Goal: Task Accomplishment & Management: Complete application form

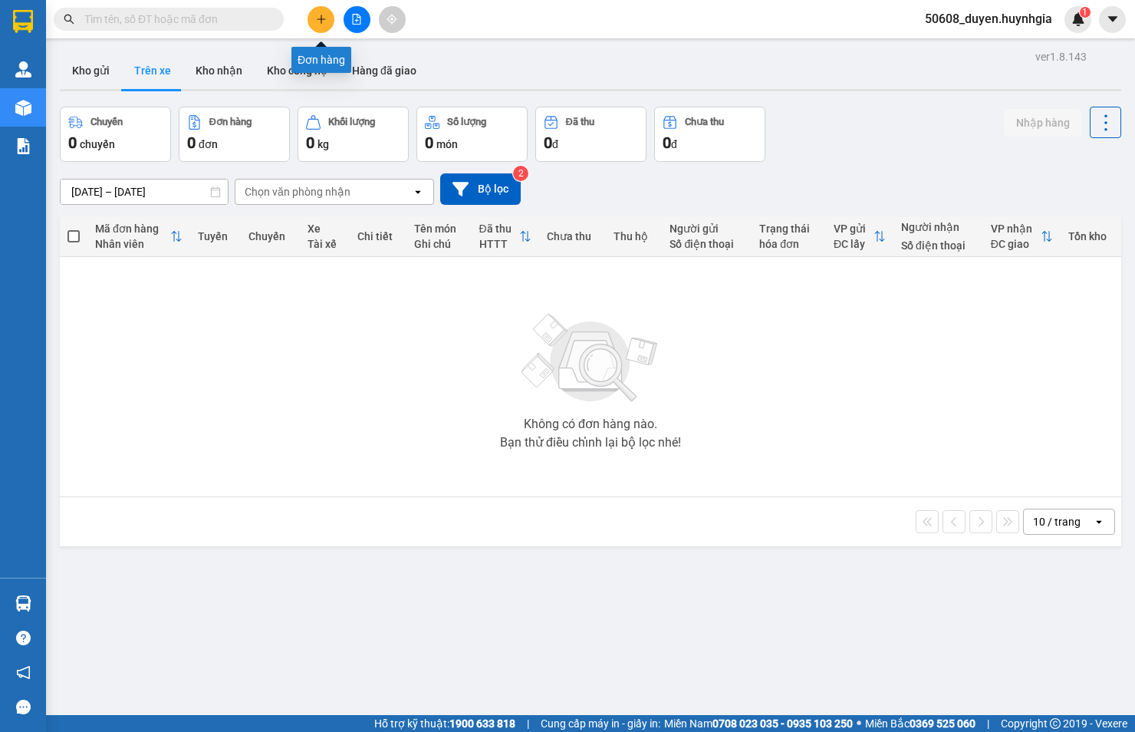
click at [312, 16] on button at bounding box center [321, 19] width 27 height 27
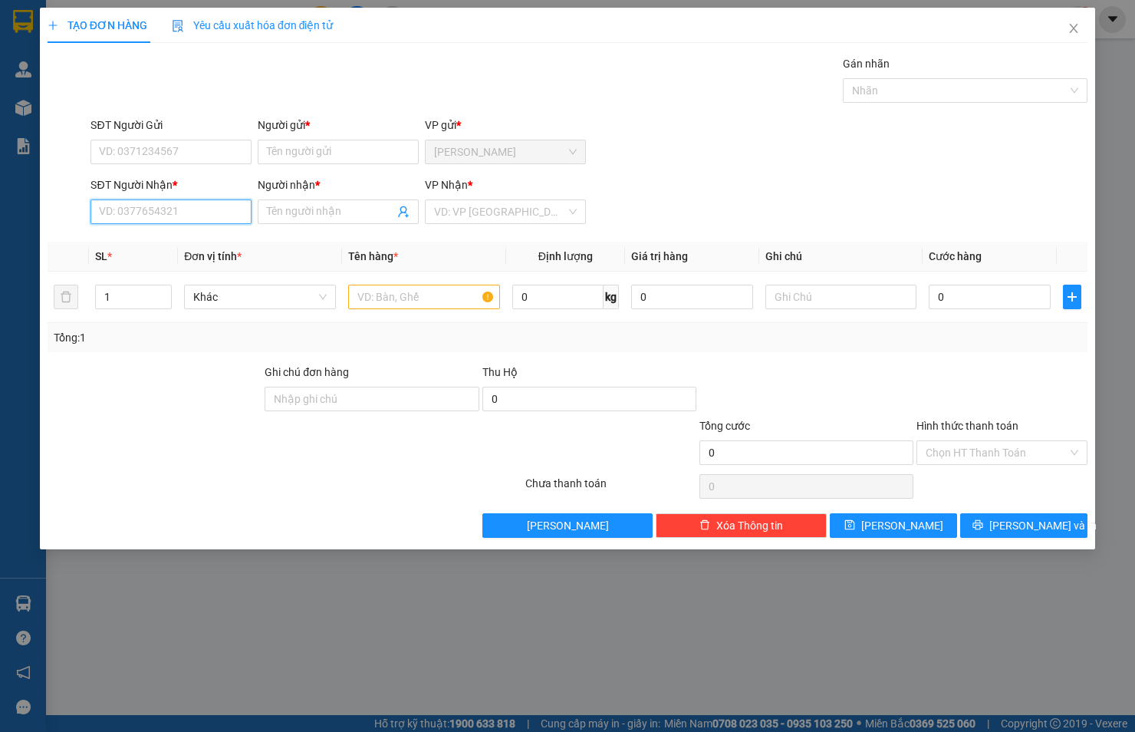
click at [219, 209] on input "SĐT Người Nhận *" at bounding box center [171, 211] width 161 height 25
type input "0"
click at [193, 152] on input "SĐT Người Gửi" at bounding box center [171, 152] width 161 height 25
type input "0968595894"
click at [313, 156] on input "Người gửi *" at bounding box center [338, 152] width 161 height 25
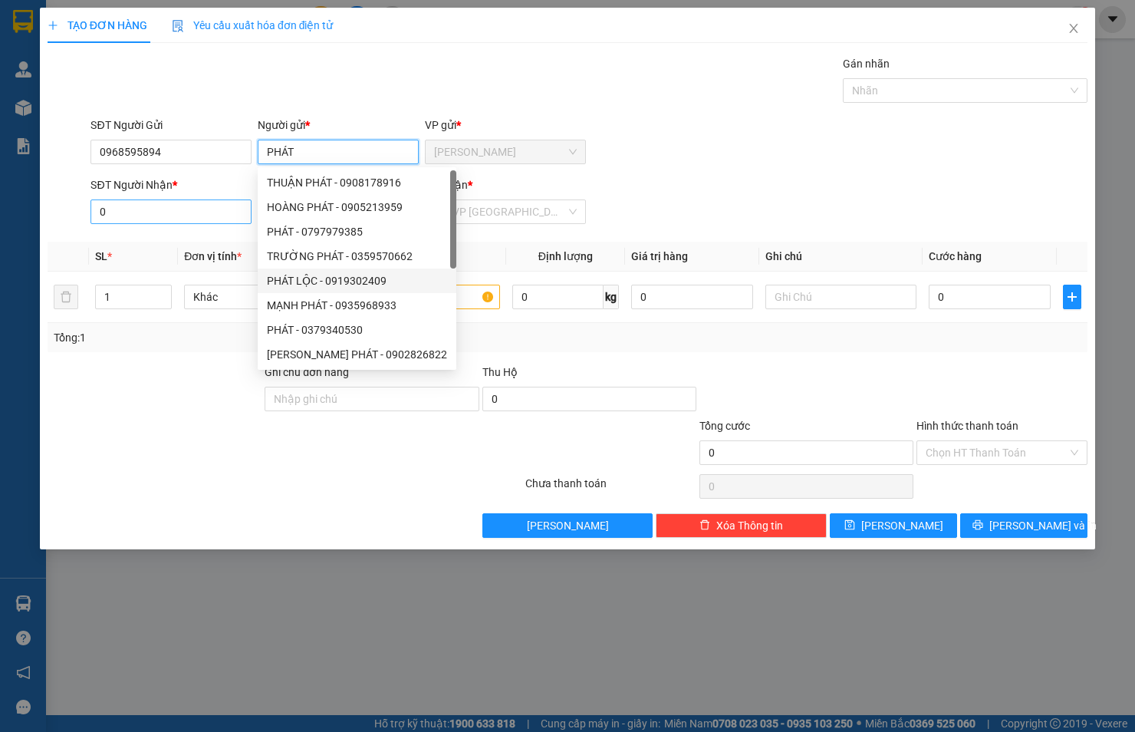
type input "PHÁT"
click at [203, 209] on input "0" at bounding box center [171, 211] width 161 height 25
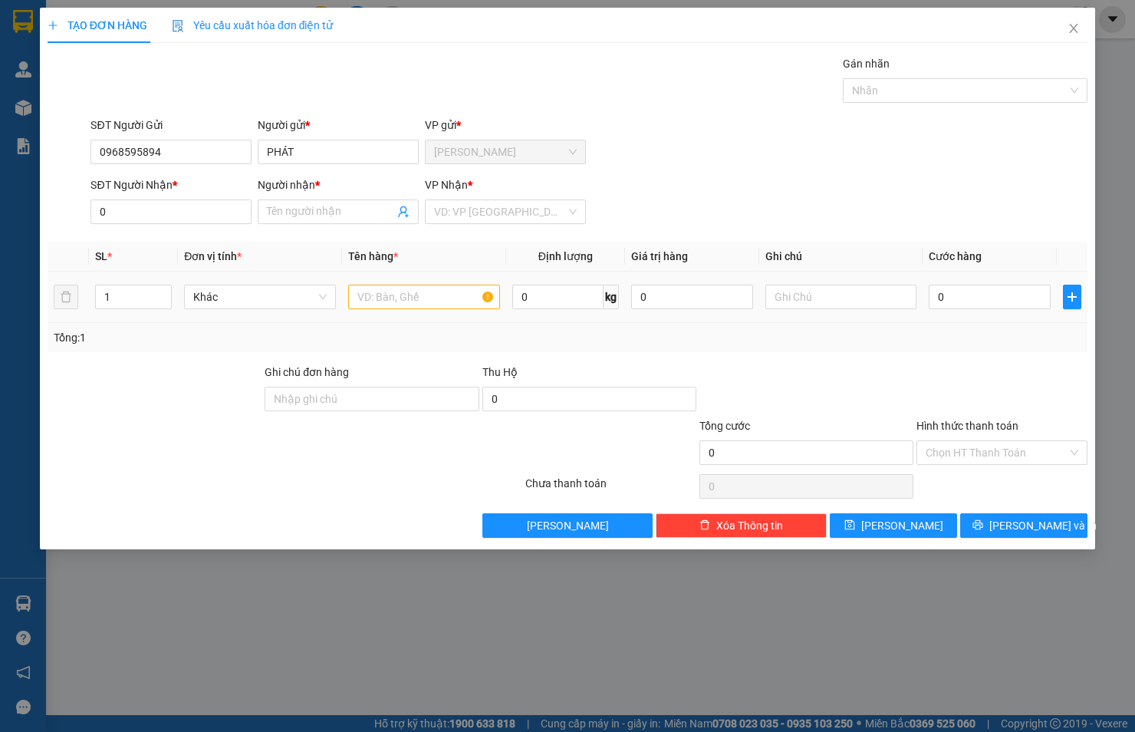
click at [420, 284] on div at bounding box center [424, 297] width 152 height 31
click at [361, 302] on input "text" at bounding box center [424, 297] width 152 height 25
type input "TẤM"
click at [957, 293] on input "0" at bounding box center [990, 297] width 122 height 25
type input "3"
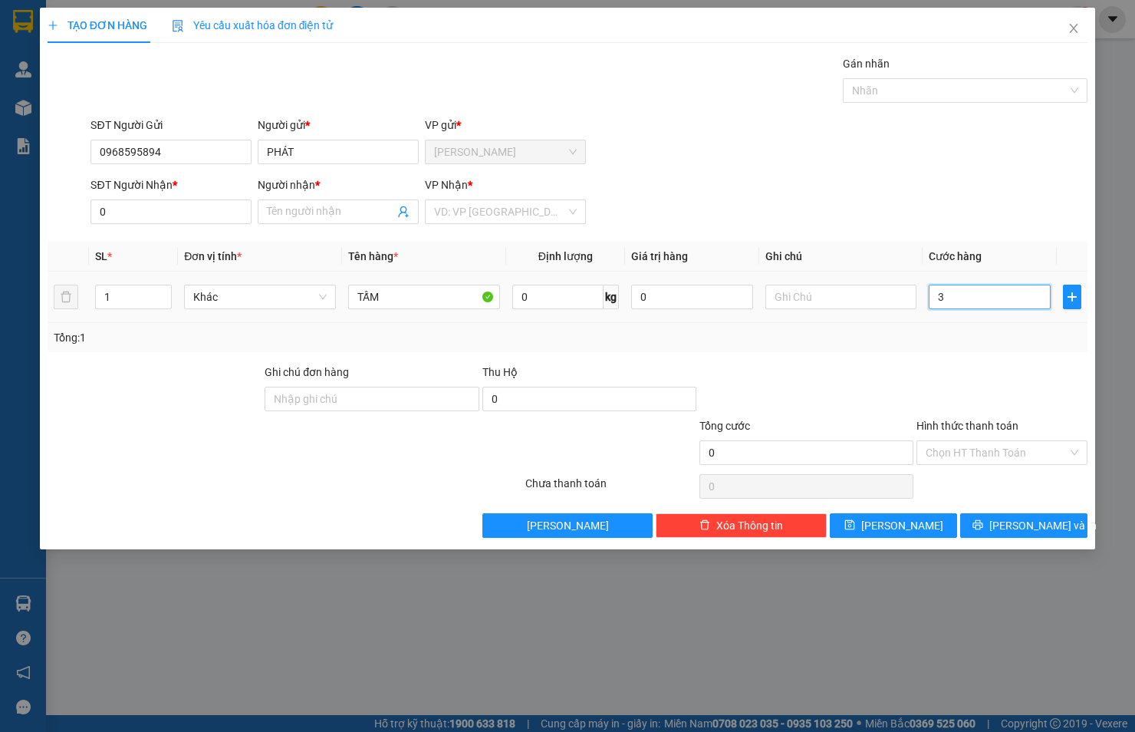
type input "3"
type input "30"
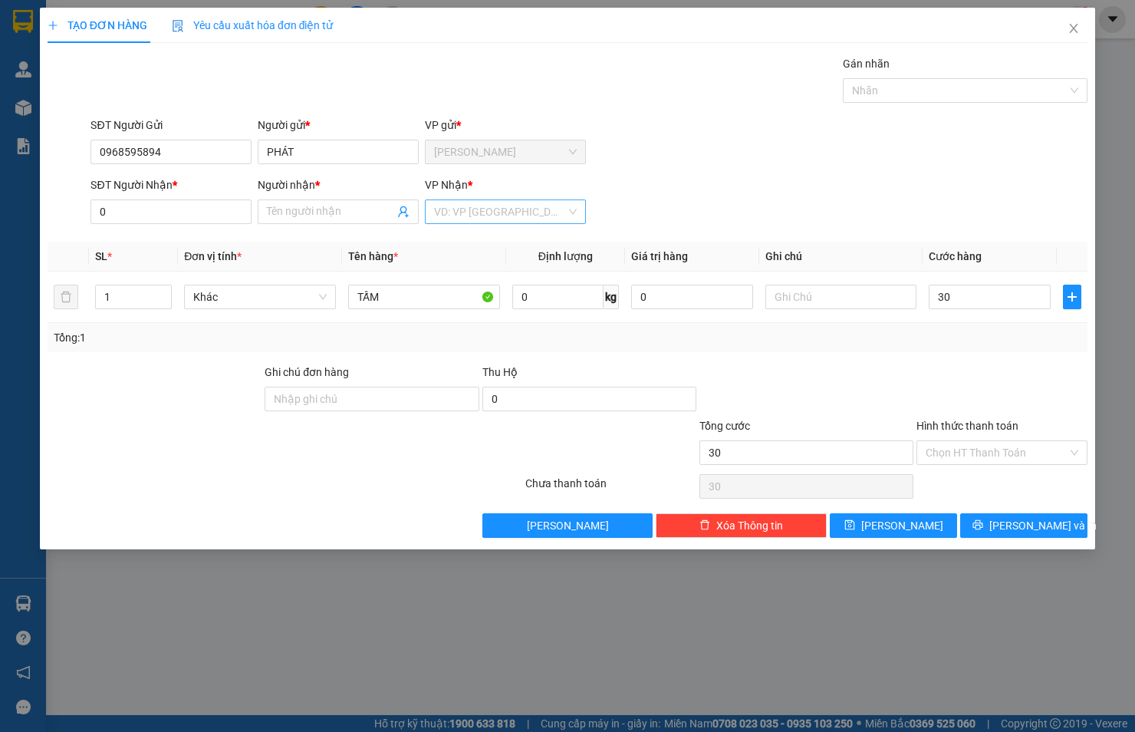
type input "30.000"
click at [466, 209] on input "search" at bounding box center [500, 211] width 132 height 23
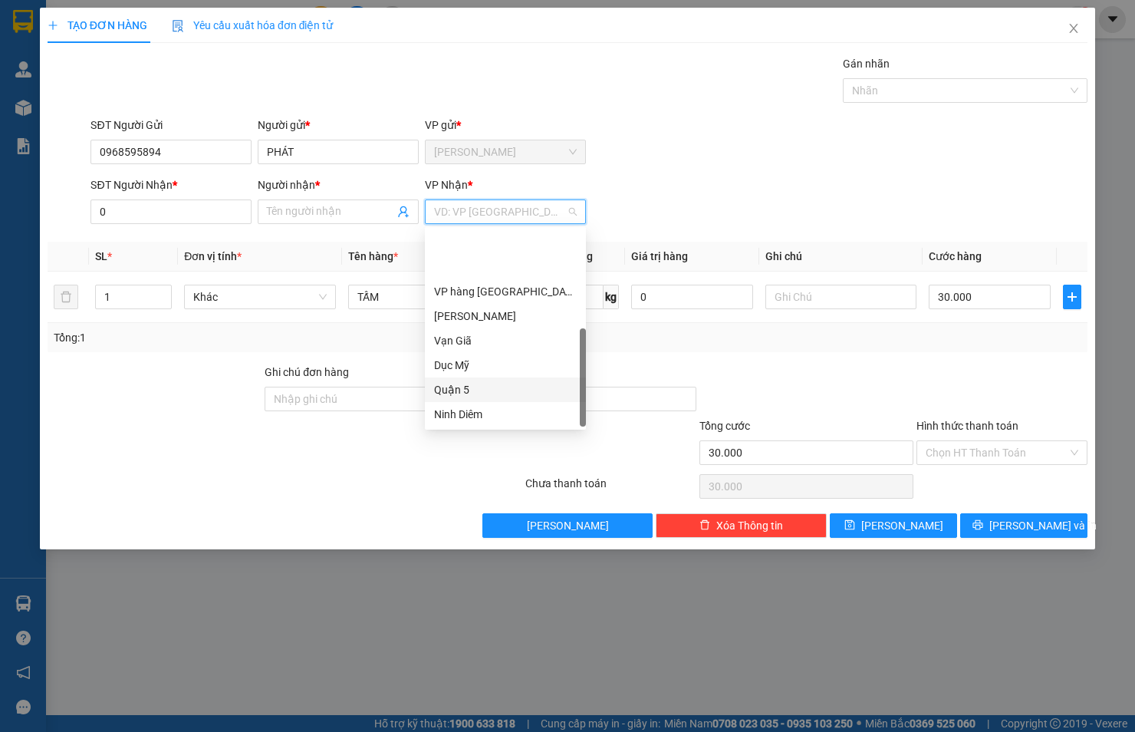
scroll to position [73, 0]
click at [488, 417] on div "[GEOGRAPHIC_DATA]" at bounding box center [505, 415] width 143 height 17
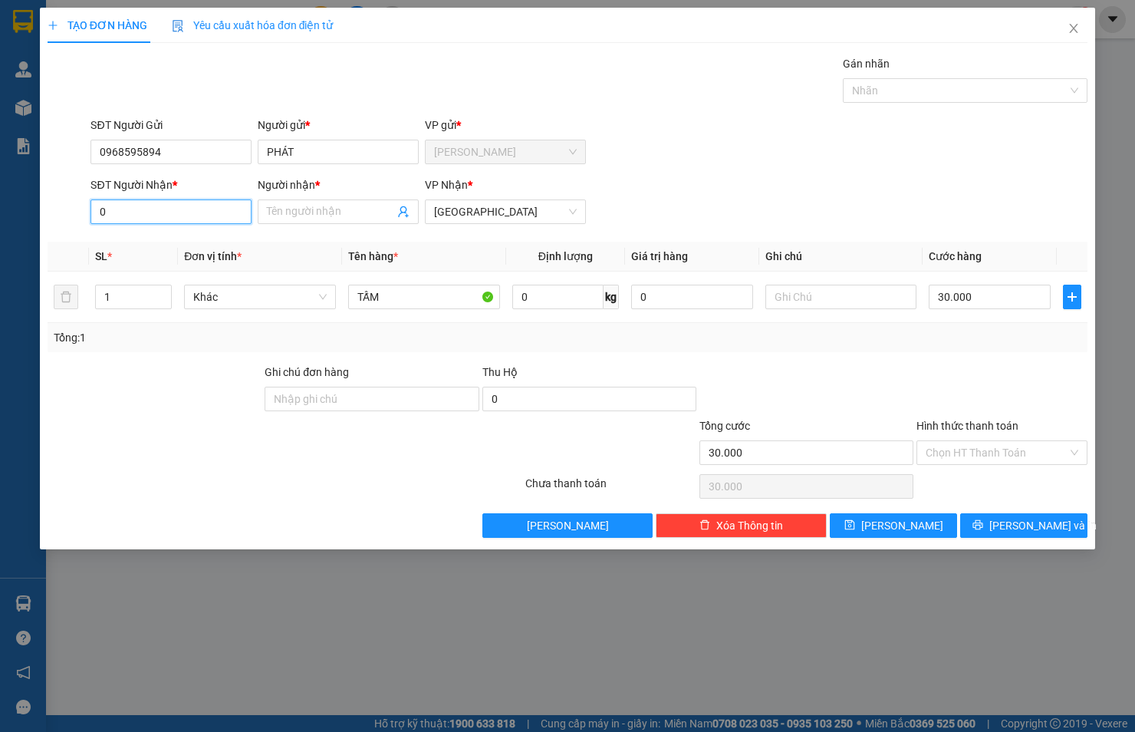
click at [148, 217] on input "0" at bounding box center [171, 211] width 161 height 25
type input "0362493148"
click at [332, 213] on input "Người nhận *" at bounding box center [330, 211] width 127 height 17
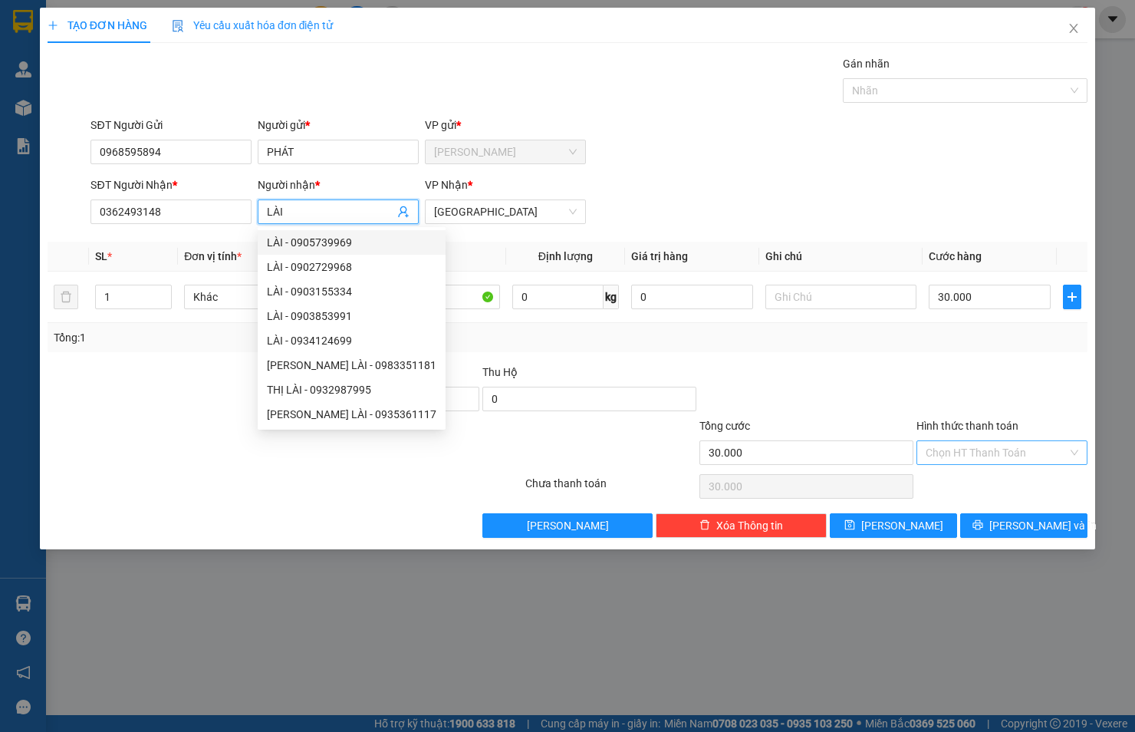
type input "LÀI"
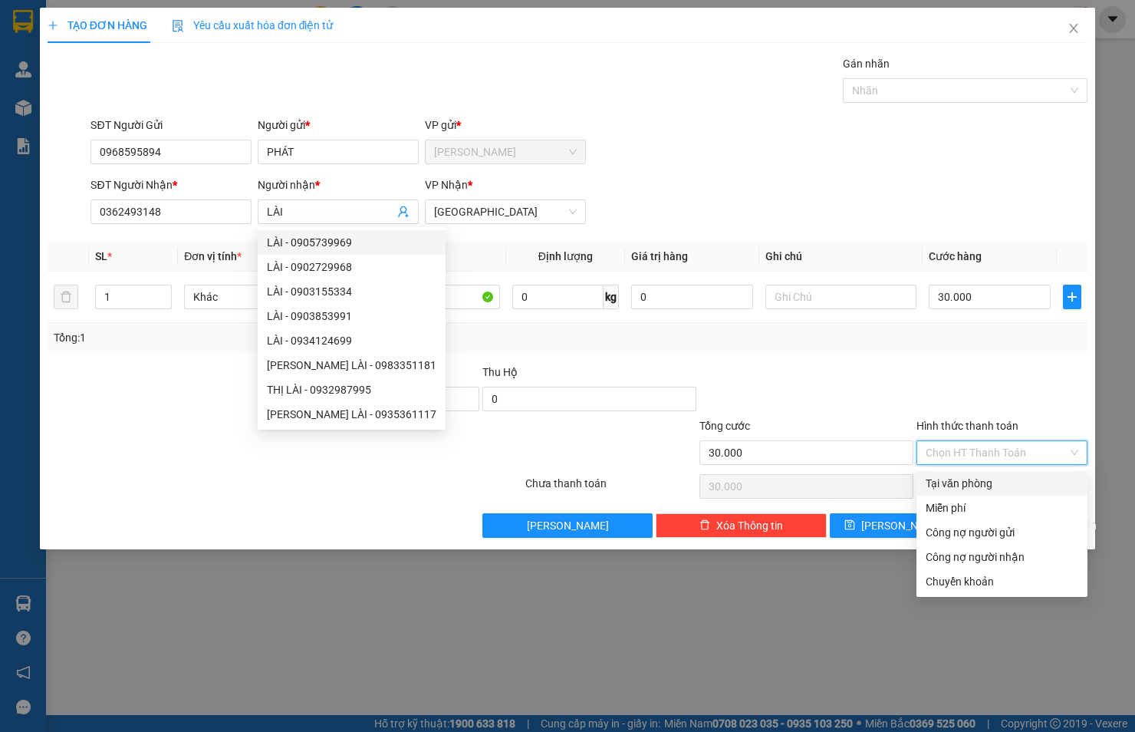
click at [1005, 445] on input "Hình thức thanh toán" at bounding box center [997, 452] width 142 height 23
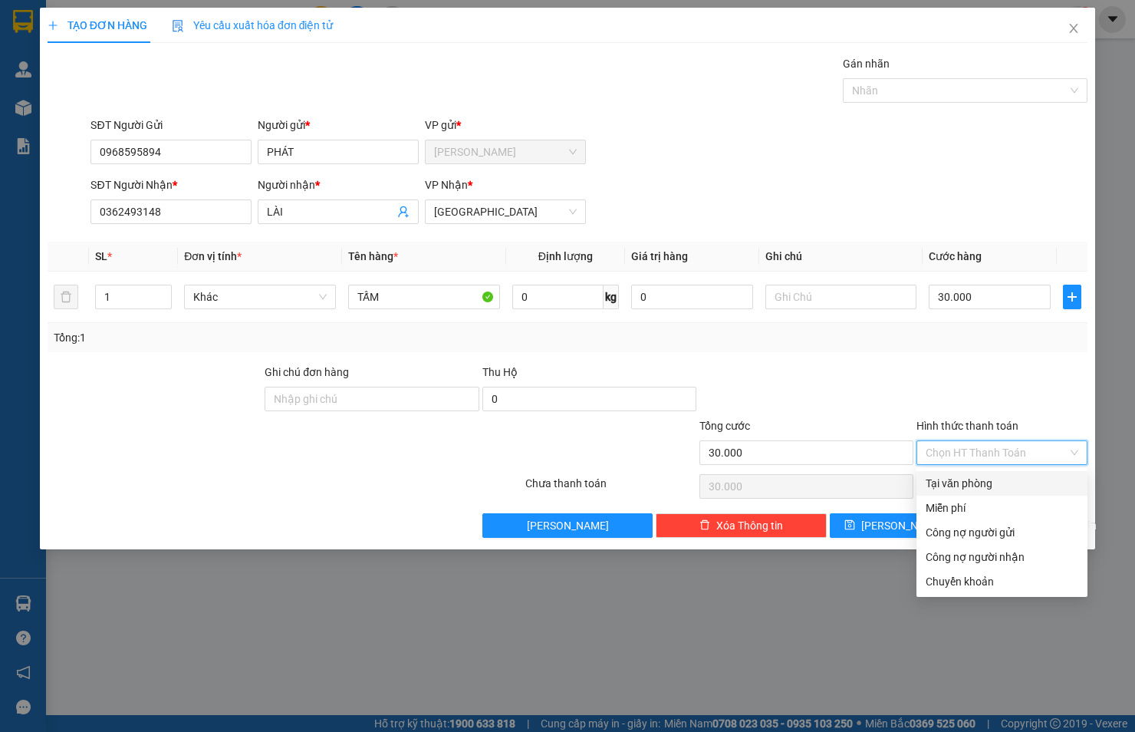
drag, startPoint x: 1003, startPoint y: 400, endPoint x: 1010, endPoint y: 433, distance: 34.3
click at [1003, 399] on div at bounding box center [1002, 391] width 174 height 54
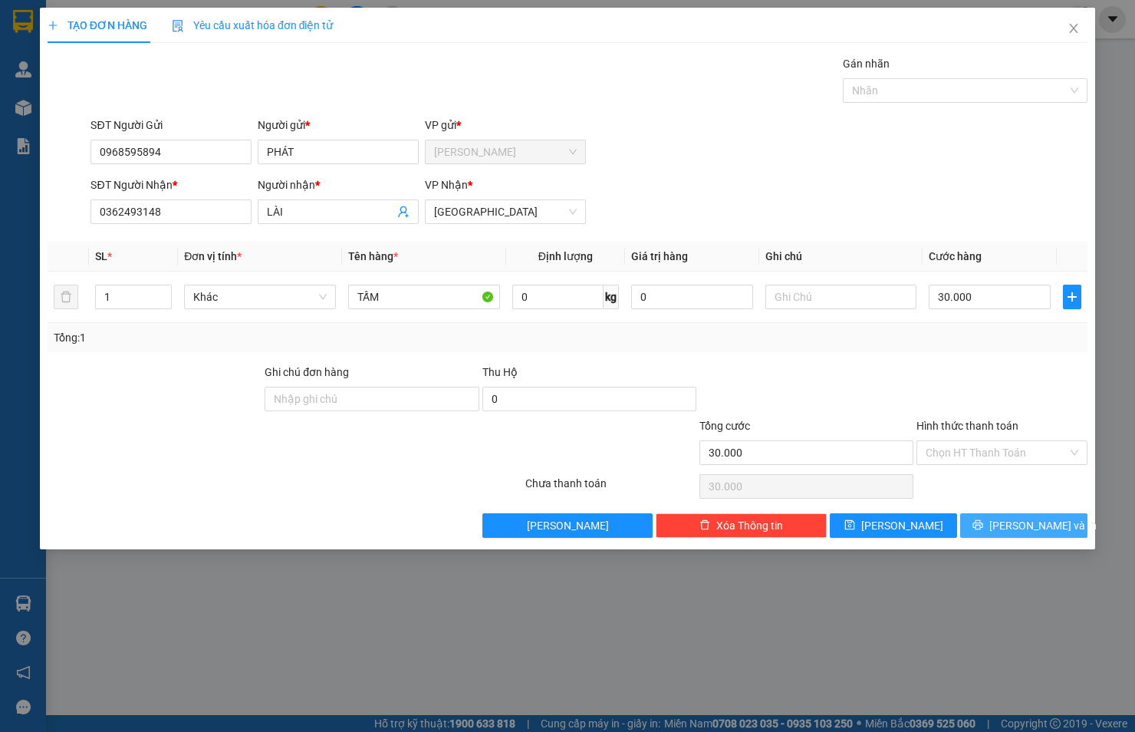
click at [1017, 531] on span "[PERSON_NAME] và In" at bounding box center [1043, 525] width 107 height 17
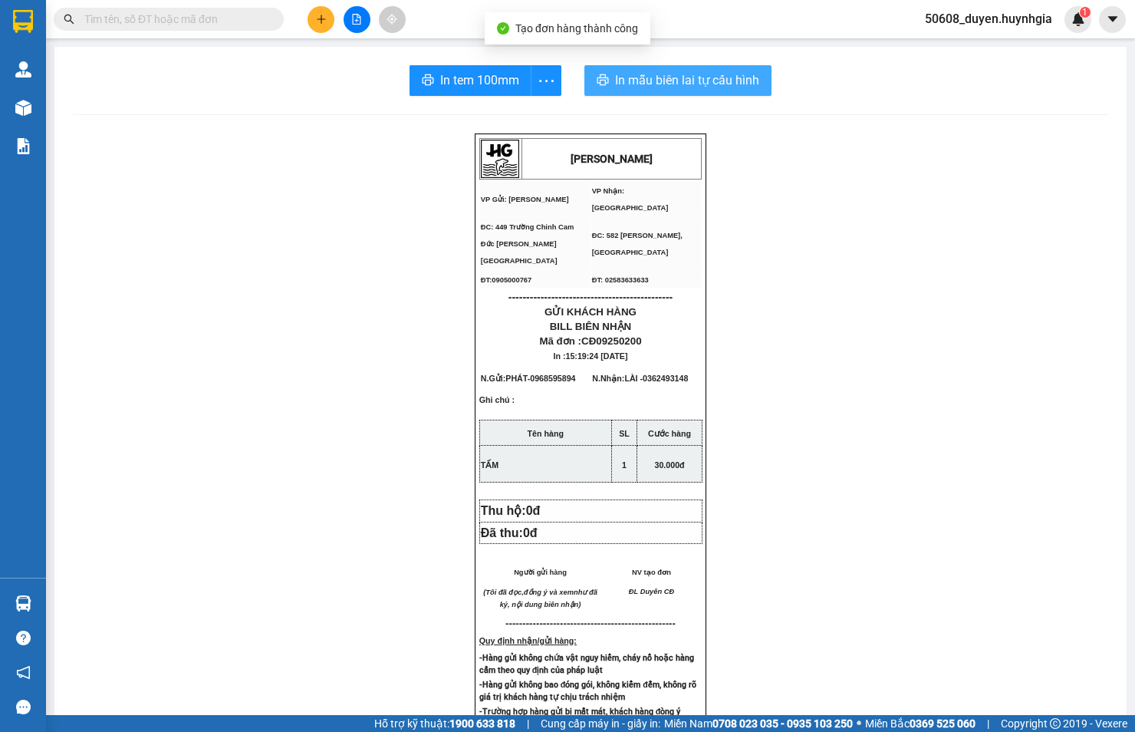
click at [638, 87] on span "In mẫu biên lai tự cấu hình" at bounding box center [687, 80] width 144 height 19
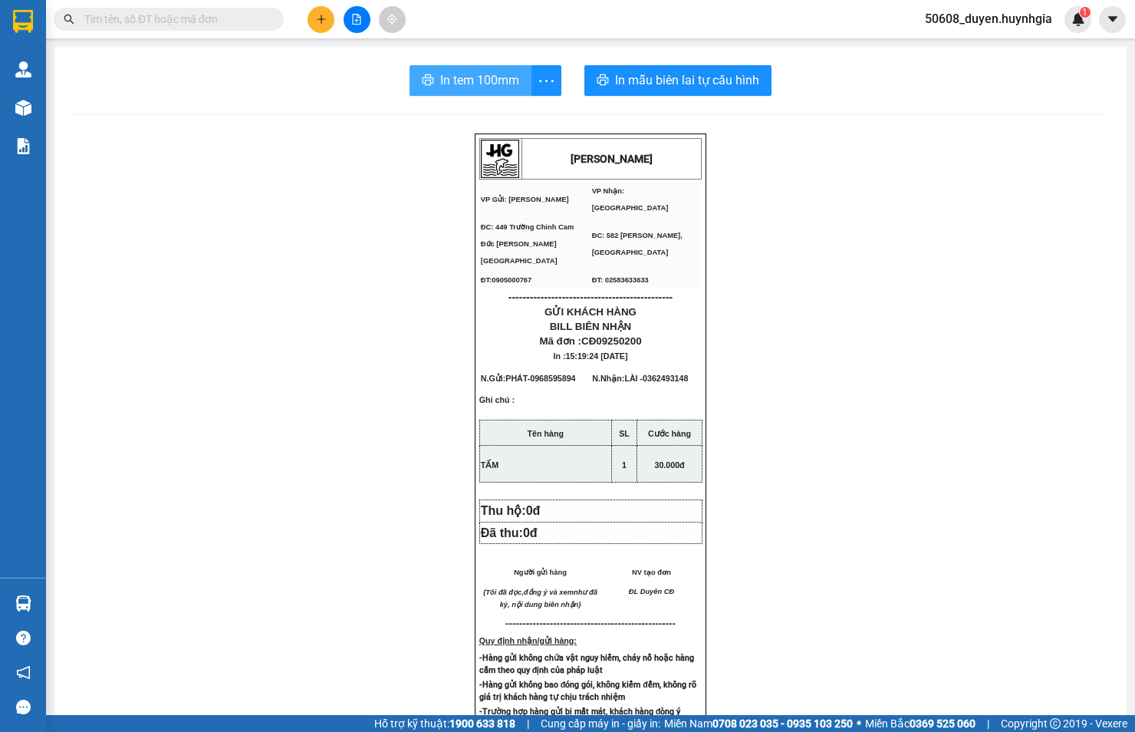
click at [431, 77] on button "In tem 100mm" at bounding box center [471, 80] width 122 height 31
click at [455, 88] on span "In tem 100mm" at bounding box center [479, 80] width 79 height 19
